Goal: Task Accomplishment & Management: Use online tool/utility

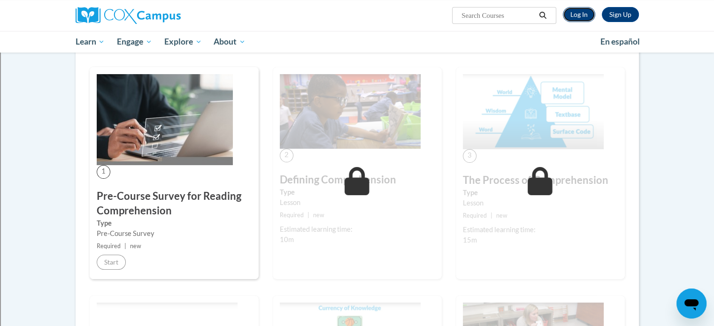
click at [582, 13] on link "Log In" at bounding box center [579, 14] width 32 height 15
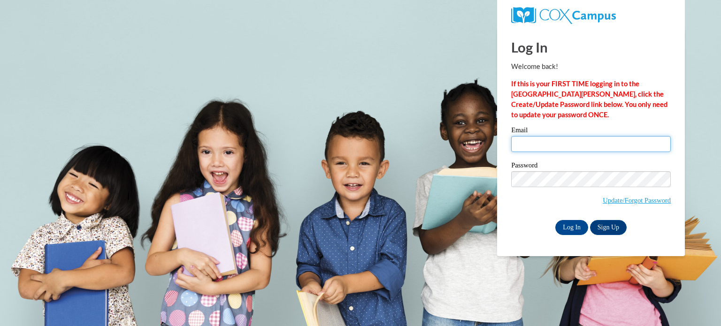
click at [584, 150] on input "Email" at bounding box center [591, 144] width 160 height 16
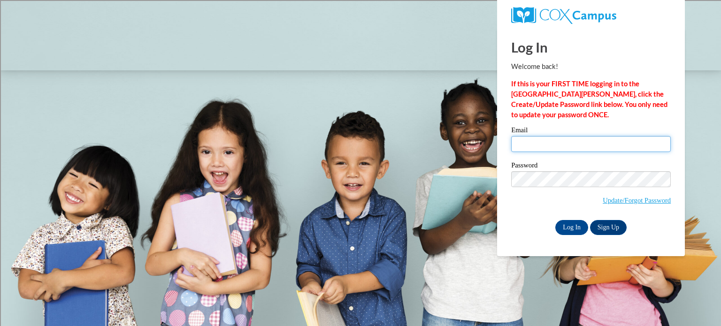
type input "steven.botzau@rusd.org"
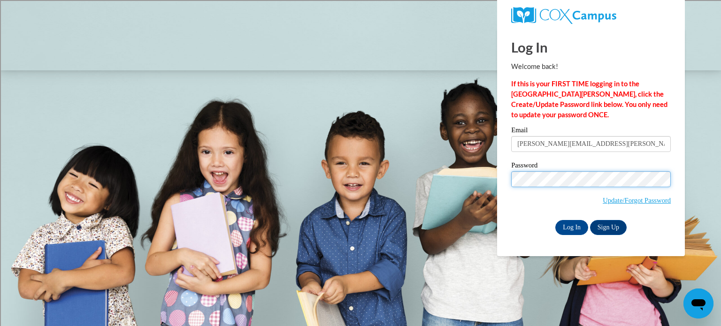
click at [555, 220] on input "Log In" at bounding box center [571, 227] width 33 height 15
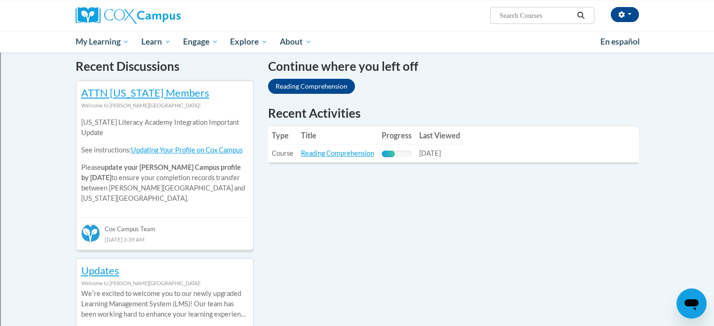
scroll to position [317, 0]
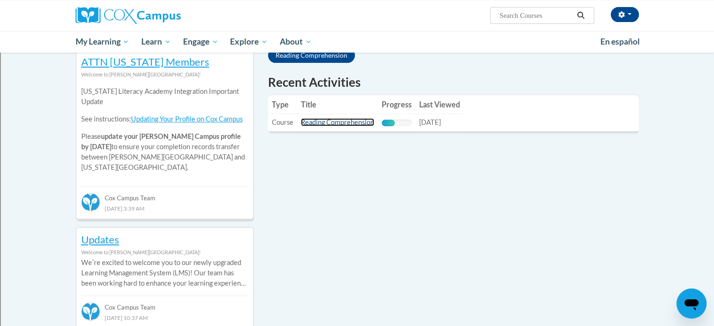
click at [338, 125] on link "Reading Comprehension" at bounding box center [337, 122] width 73 height 8
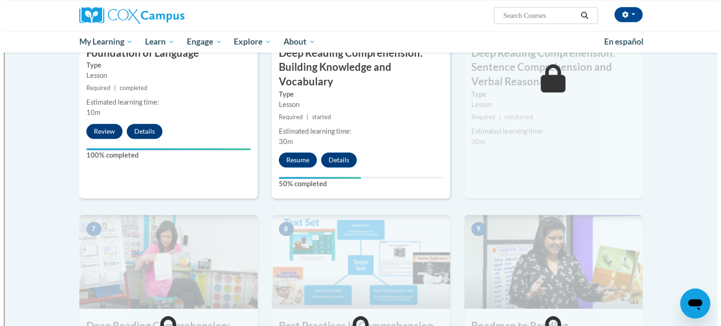
scroll to position [548, 0]
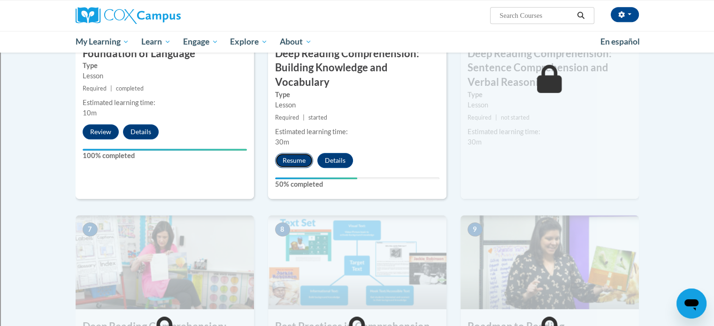
click at [292, 155] on button "Resume" at bounding box center [294, 160] width 38 height 15
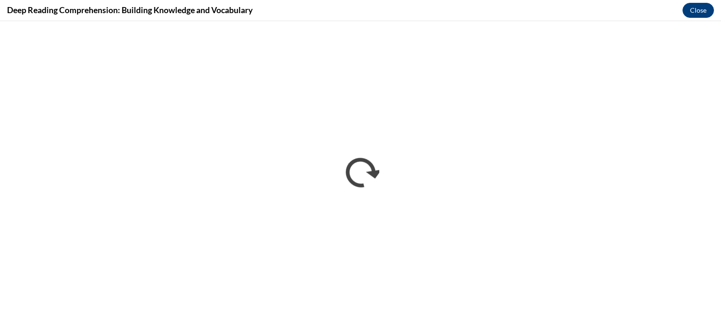
scroll to position [0, 0]
